Goal: Transaction & Acquisition: Purchase product/service

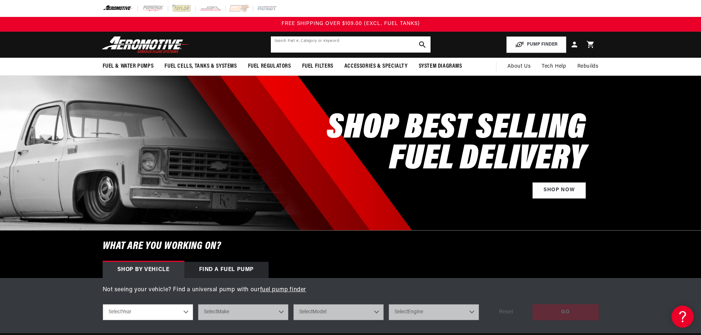
click at [303, 49] on input "text" at bounding box center [351, 44] width 160 height 16
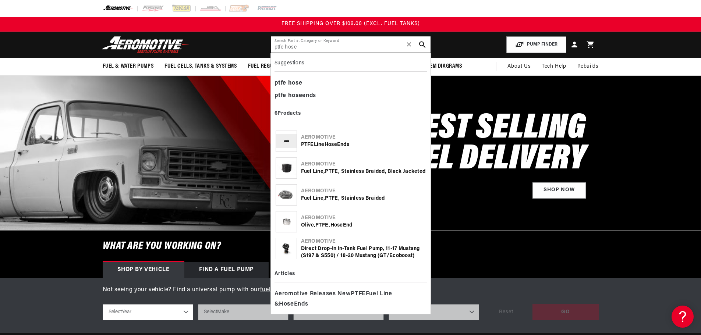
type input "ptfe hose"
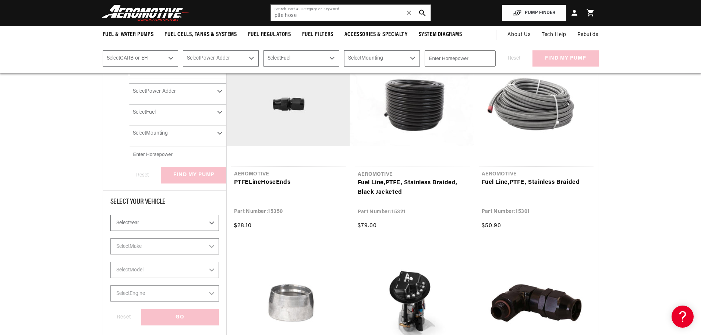
scroll to position [98, 0]
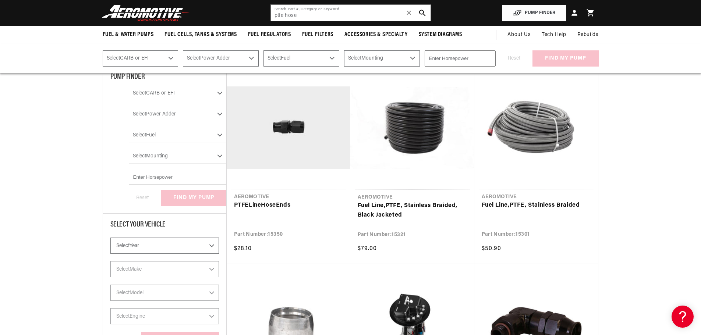
click at [525, 201] on link "Fuel Line, PTFE , Stainless Braided" at bounding box center [535, 206] width 109 height 10
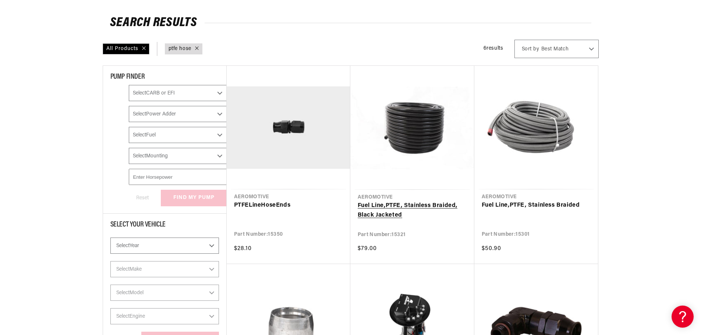
click at [412, 201] on link "Fuel Line, PTFE , Stainless Braided, Black Jacketed" at bounding box center [412, 210] width 109 height 19
